Goal: Find specific page/section: Find specific page/section

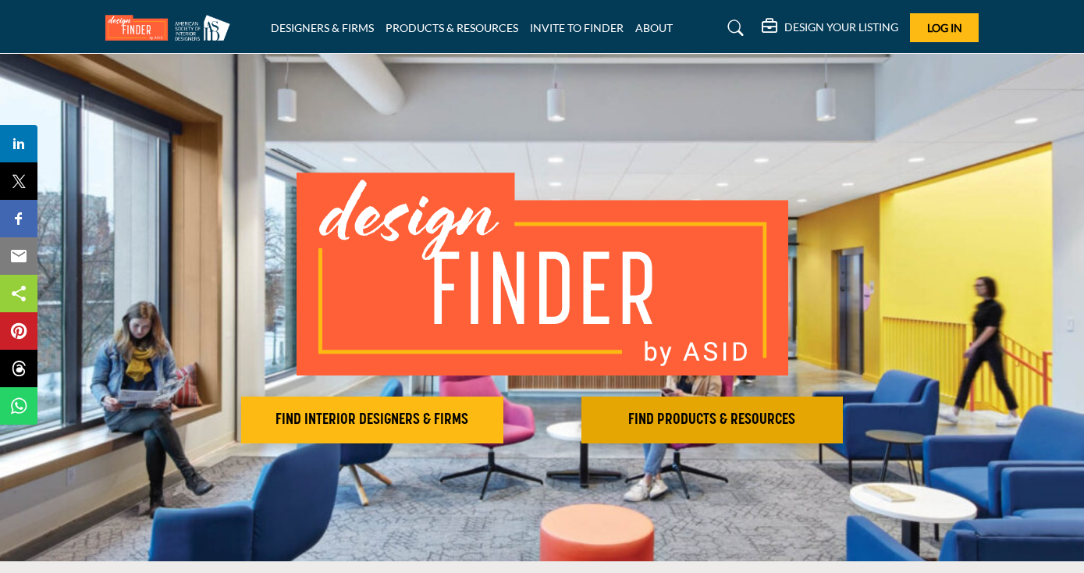
click at [499, 413] on h2 "FIND PRODUCTS & RESOURCES" at bounding box center [372, 420] width 253 height 19
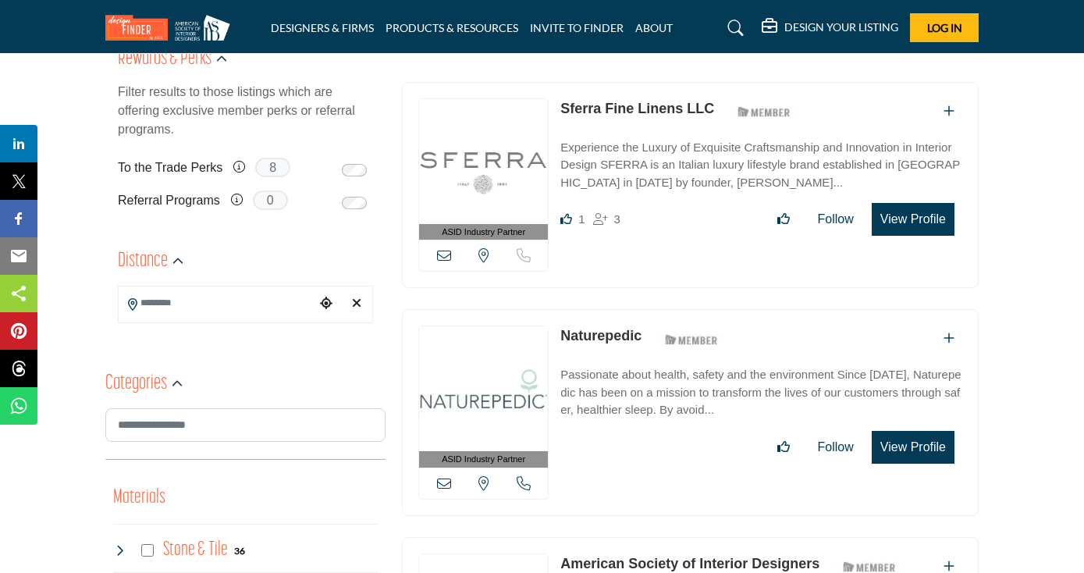
scroll to position [363, 0]
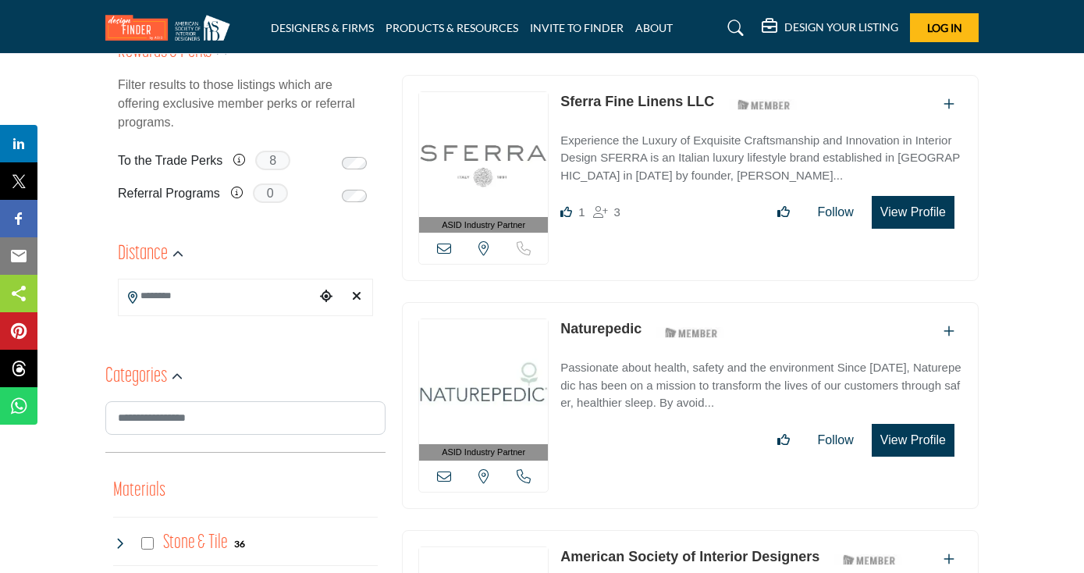
click at [328, 293] on icon "Choose your current location" at bounding box center [326, 296] width 12 height 12
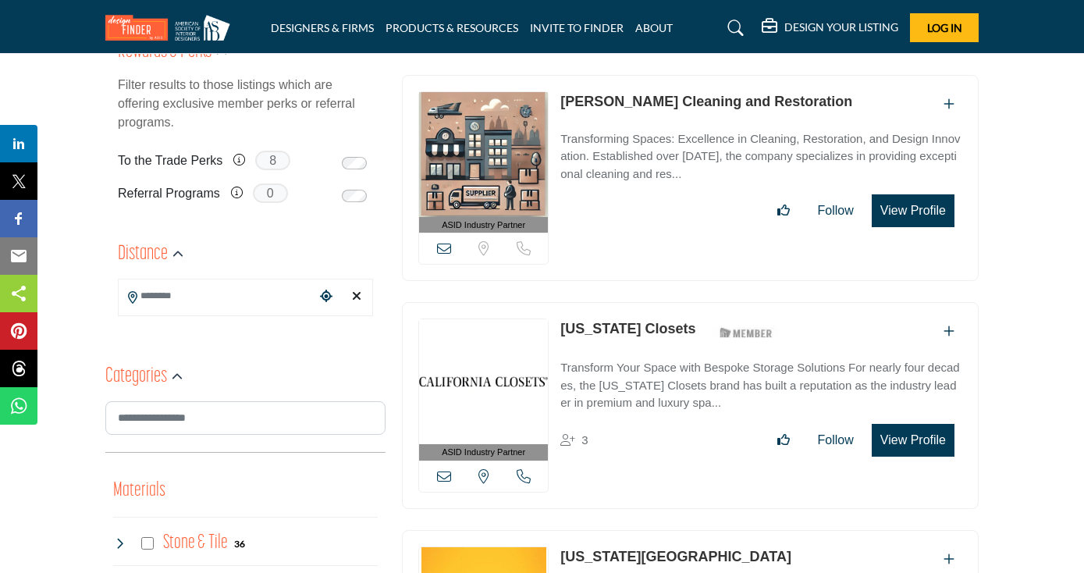
scroll to position [2, 0]
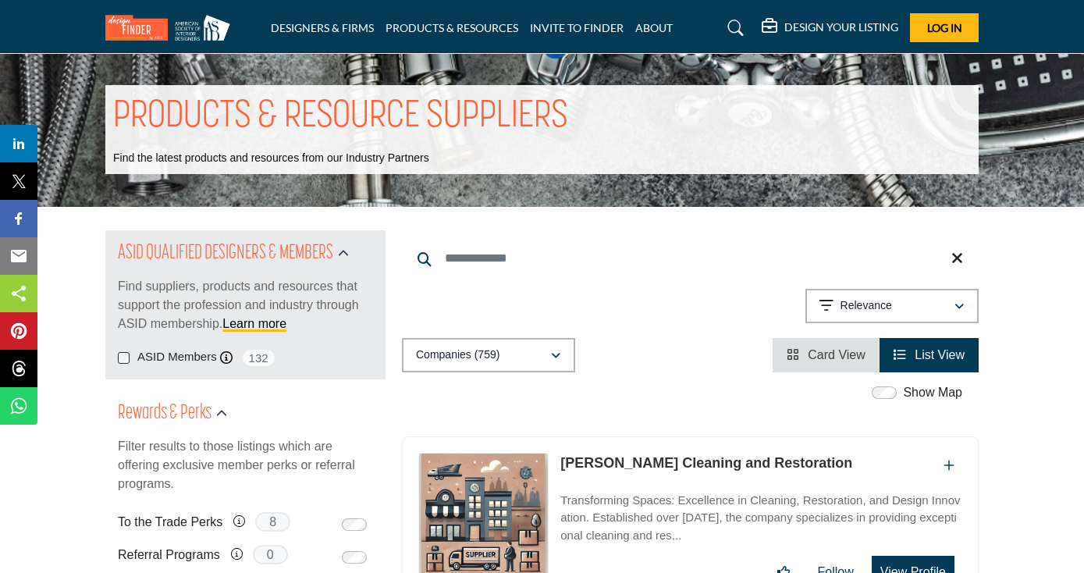
click at [171, 301] on p "Find suppliers, products and resources that support the profession and industry…" at bounding box center [245, 305] width 255 height 56
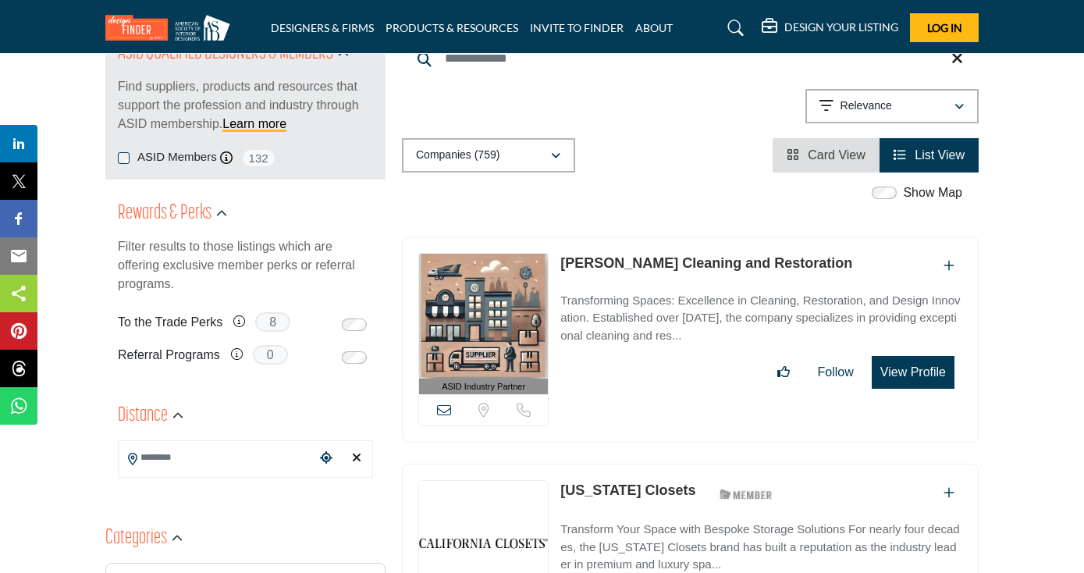
scroll to position [284, 0]
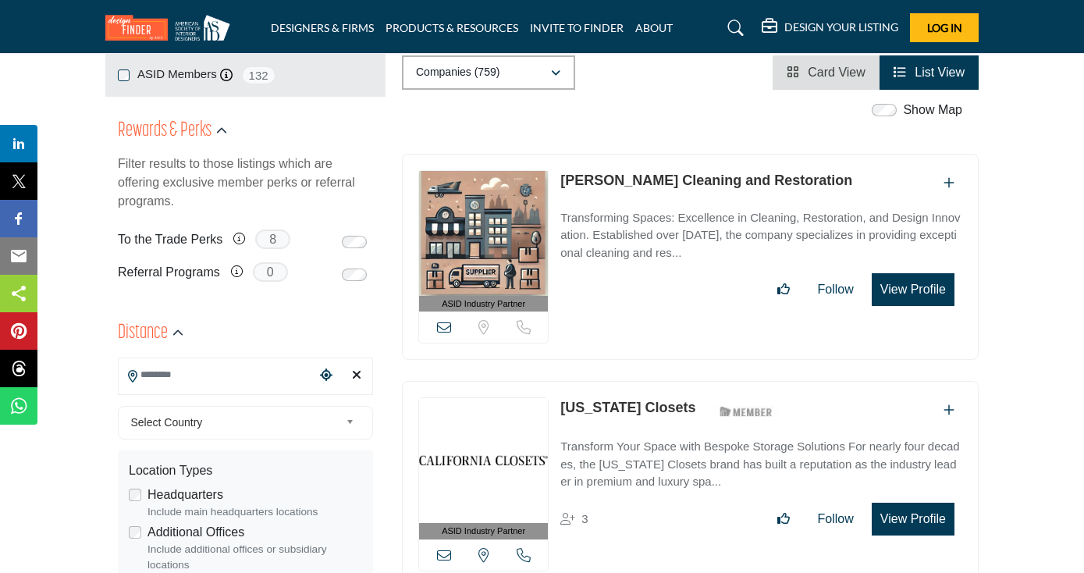
click at [169, 379] on input "Search Location" at bounding box center [217, 374] width 197 height 30
click at [169, 394] on div at bounding box center [246, 402] width 254 height 23
click at [167, 375] on input "Search Location" at bounding box center [217, 374] width 197 height 30
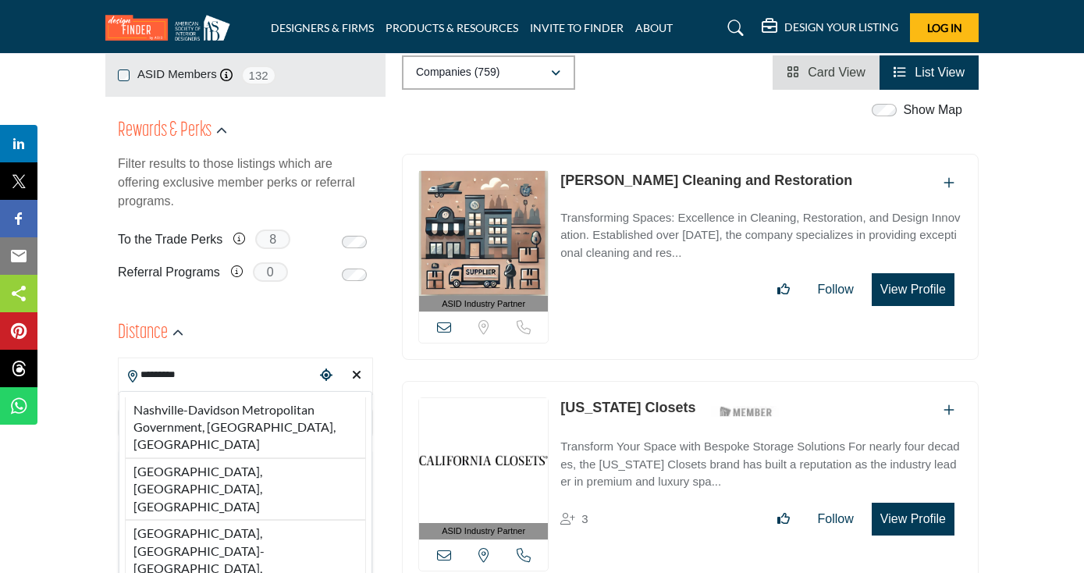
drag, startPoint x: 172, startPoint y: 442, endPoint x: 193, endPoint y: 452, distance: 22.7
click at [193, 452] on div "Location Types Headquarters Include main headquarters locations Additional Offi…" at bounding box center [245, 517] width 255 height 135
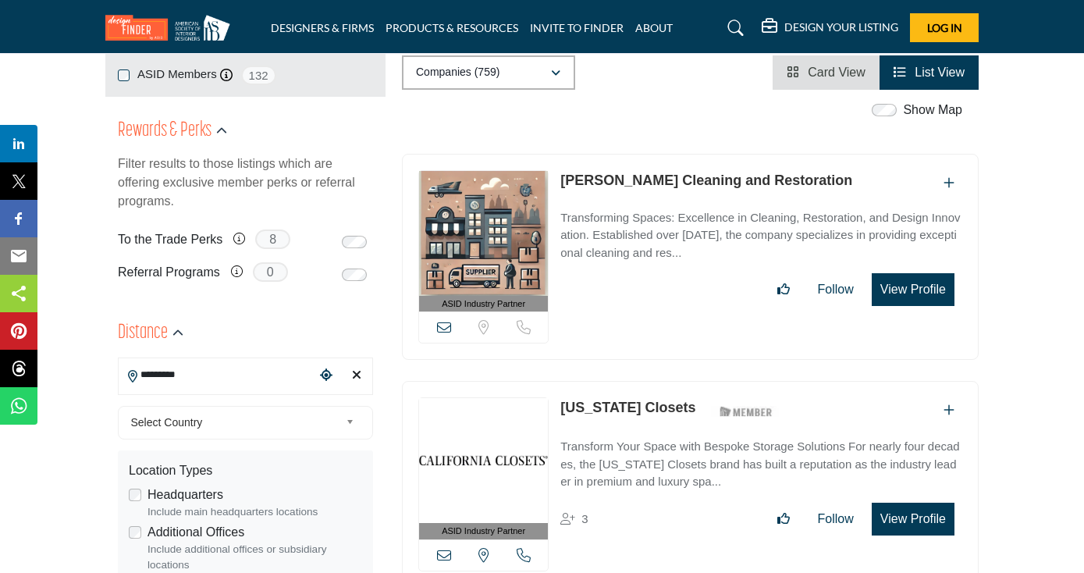
click at [216, 370] on input "*********" at bounding box center [217, 374] width 197 height 30
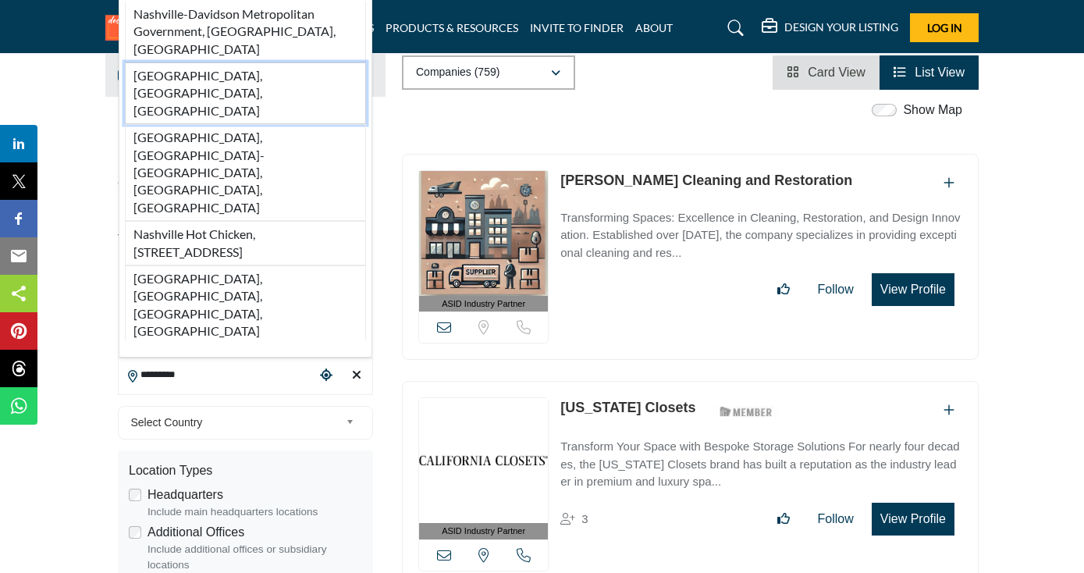
drag, startPoint x: 216, startPoint y: 370, endPoint x: 206, endPoint y: 214, distance: 156.4
click at [206, 124] on li "Nashville, TN, USA" at bounding box center [245, 93] width 241 height 62
type input "**********"
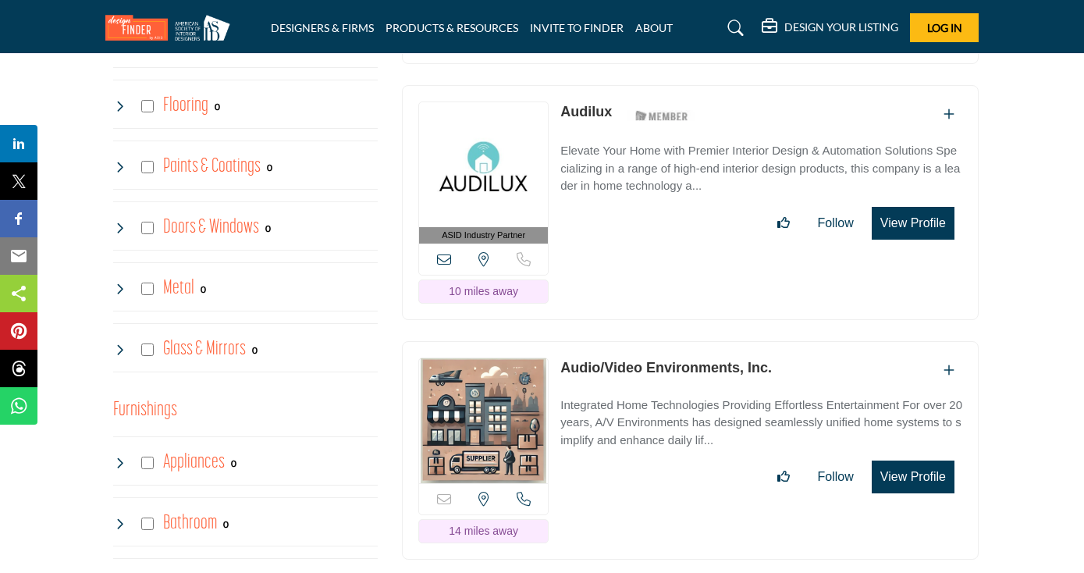
scroll to position [1077, 1]
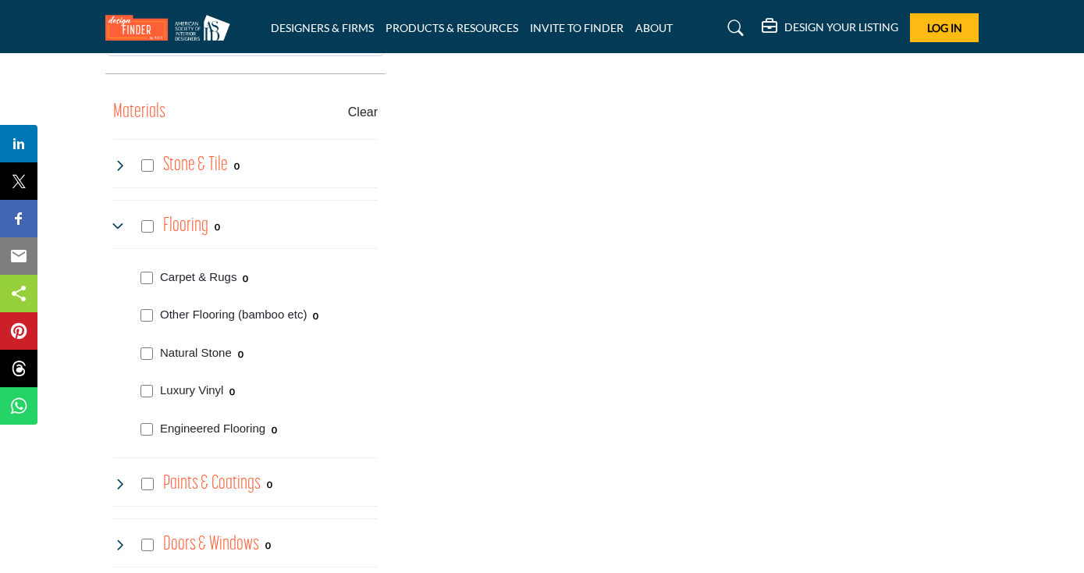
scroll to position [1090, 0]
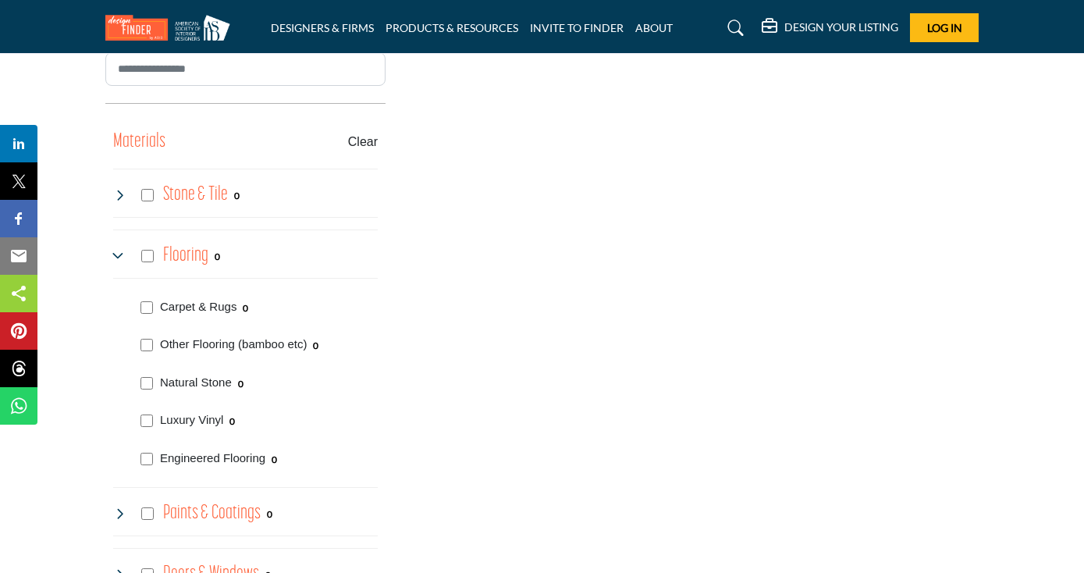
scroll to position [1055, 0]
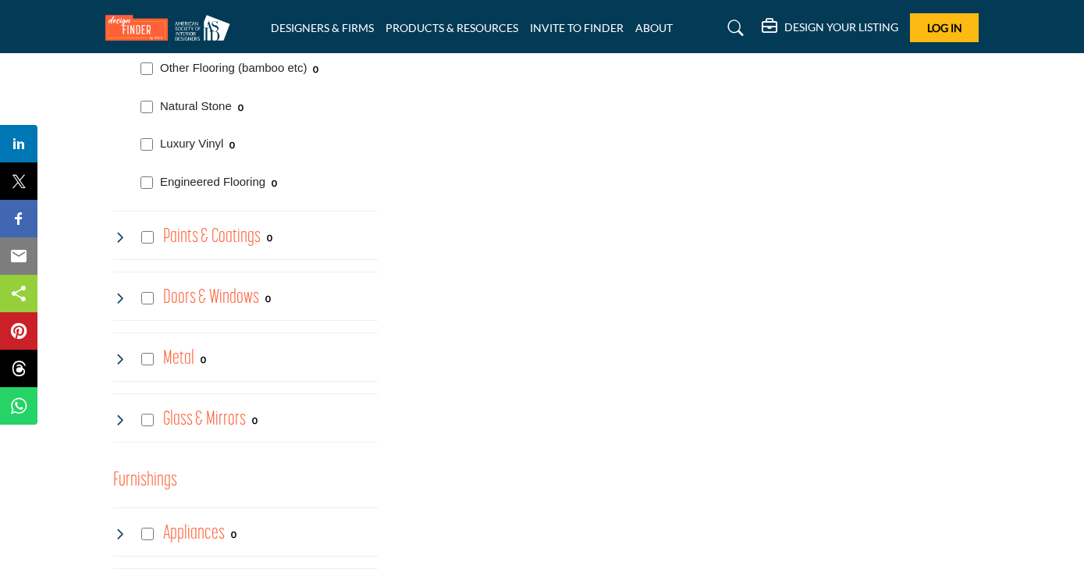
scroll to position [1316, 0]
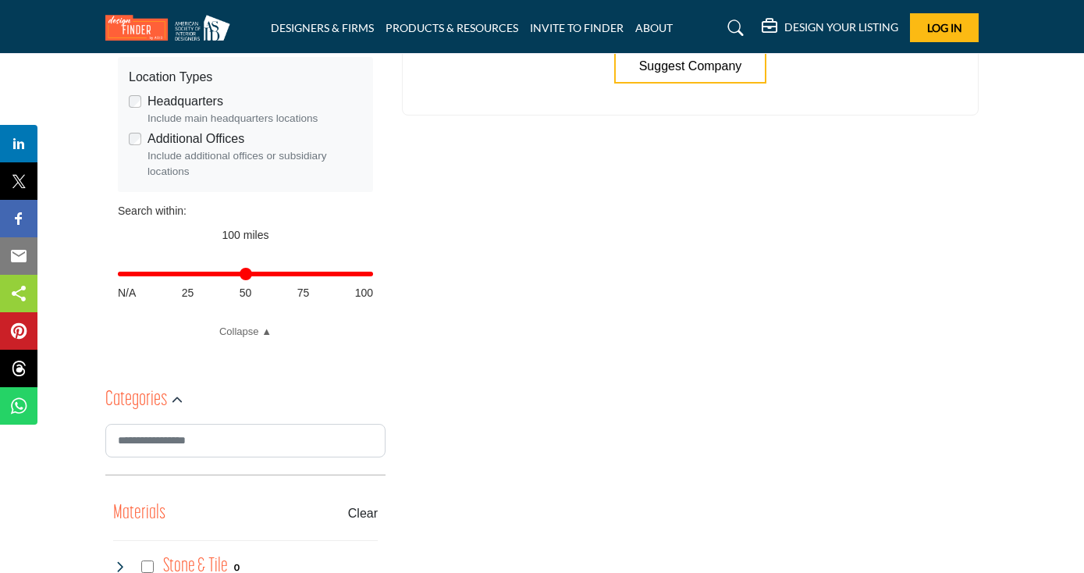
scroll to position [969, 0]
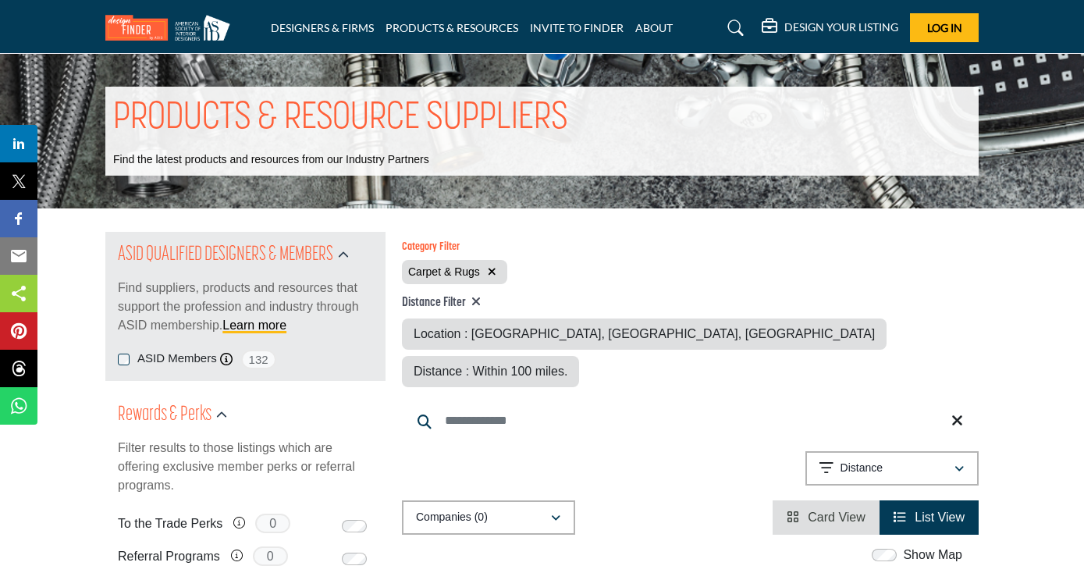
click at [493, 269] on icon "button" at bounding box center [492, 271] width 9 height 11
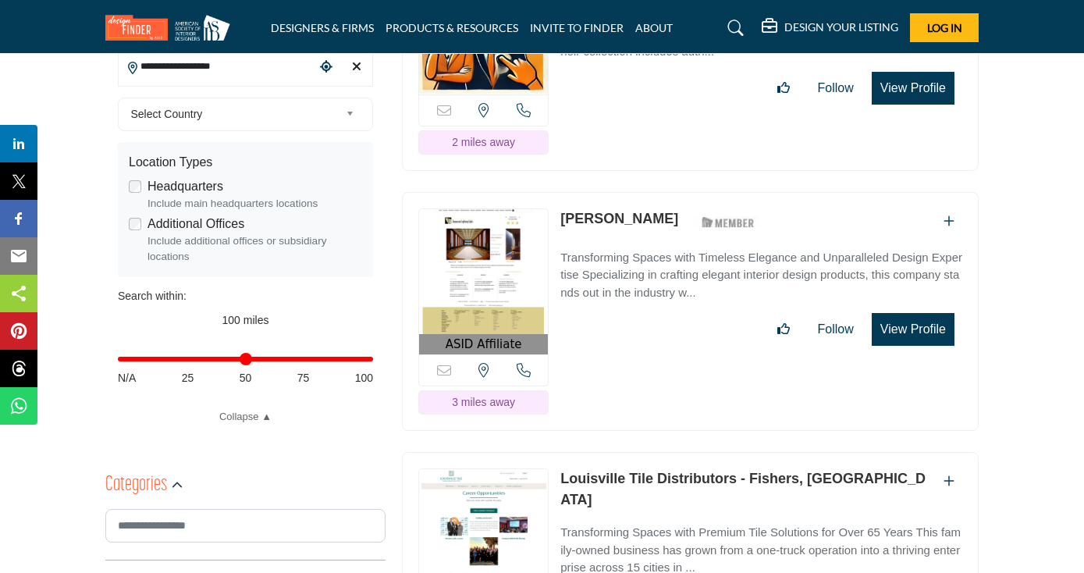
scroll to position [595, 0]
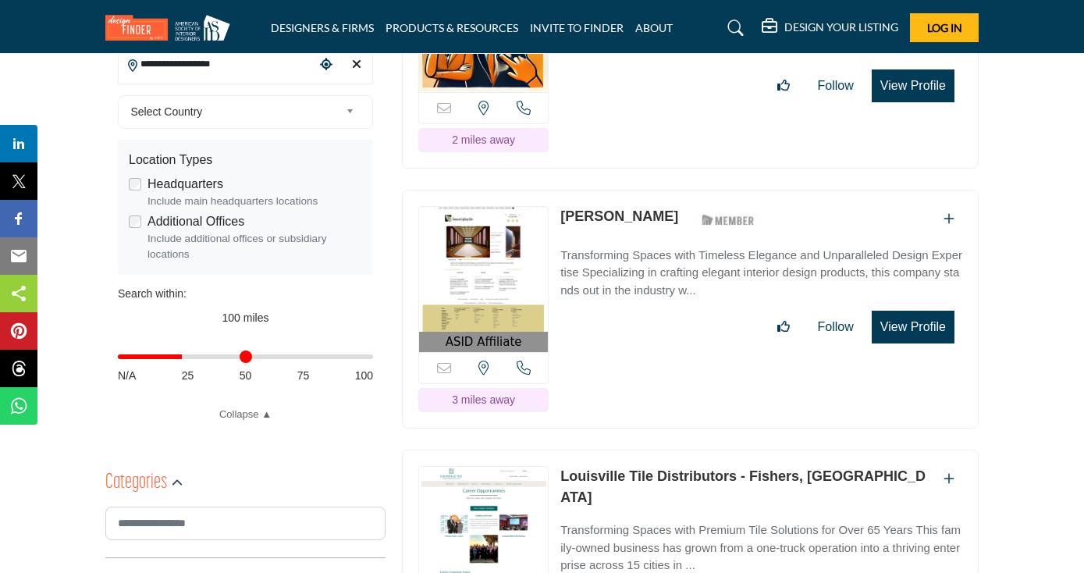
click at [186, 356] on input "Distance in miles" at bounding box center [245, 356] width 255 height 3
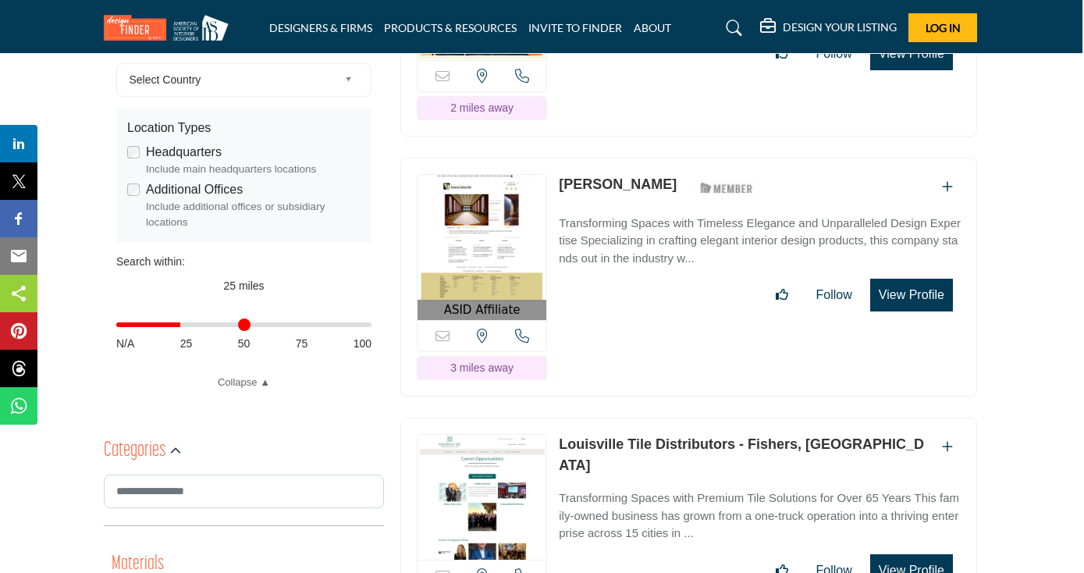
scroll to position [656, 2]
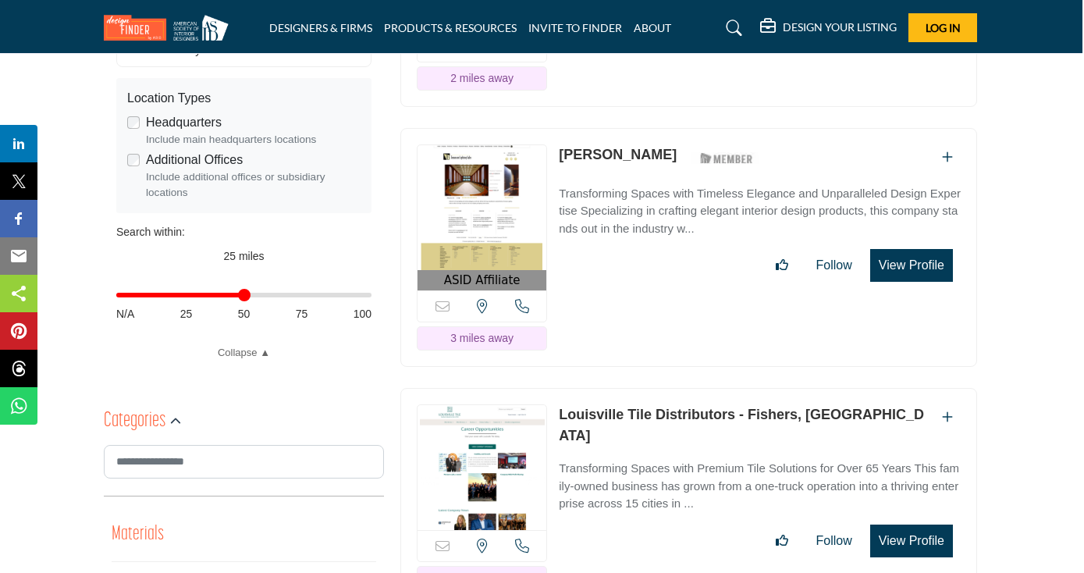
type input "**"
click at [240, 293] on input "Distance in miles" at bounding box center [243, 294] width 255 height 3
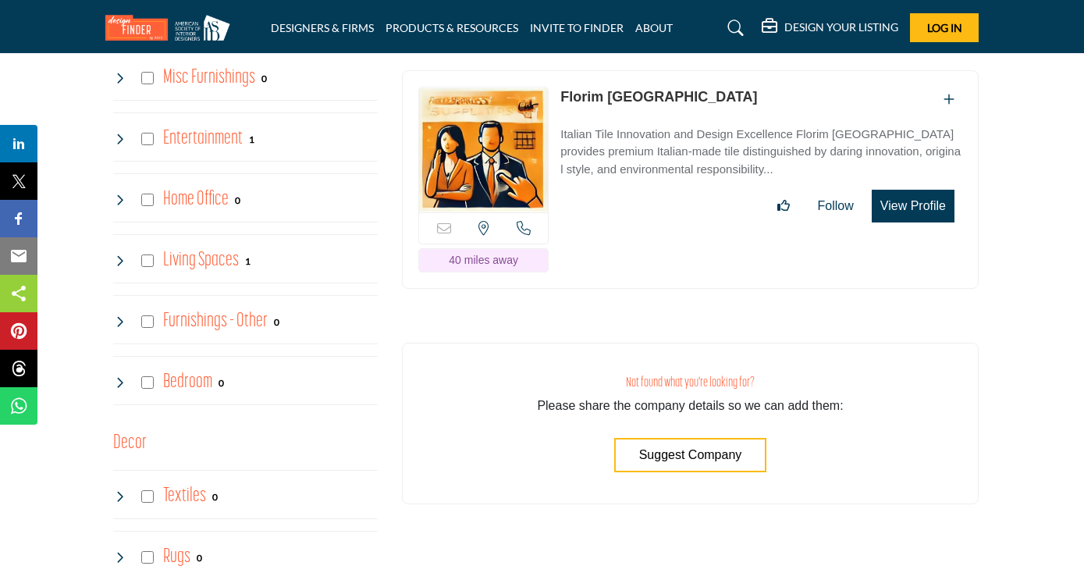
scroll to position [1947, 0]
